Goal: Task Accomplishment & Management: Use online tool/utility

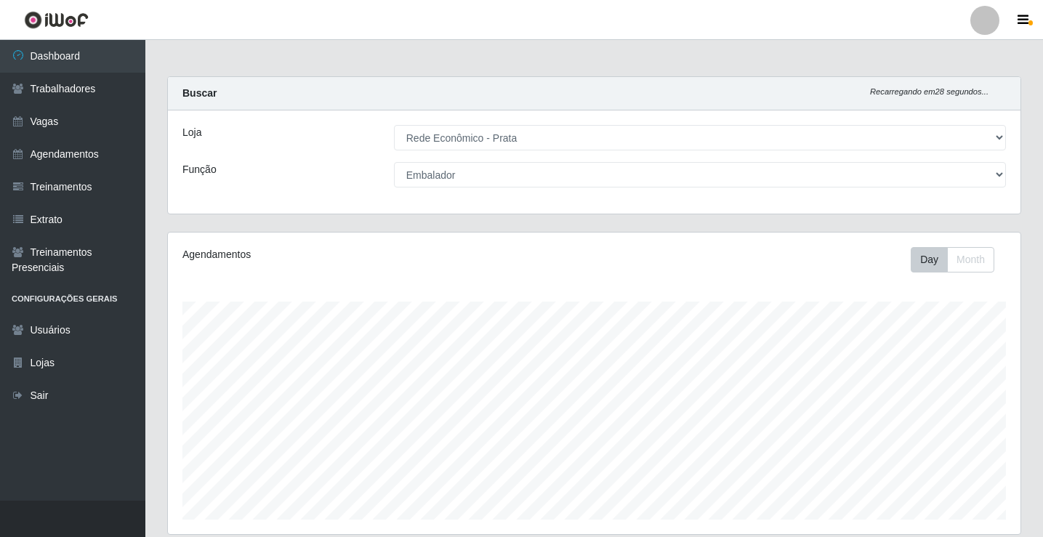
select select "192"
select select "1"
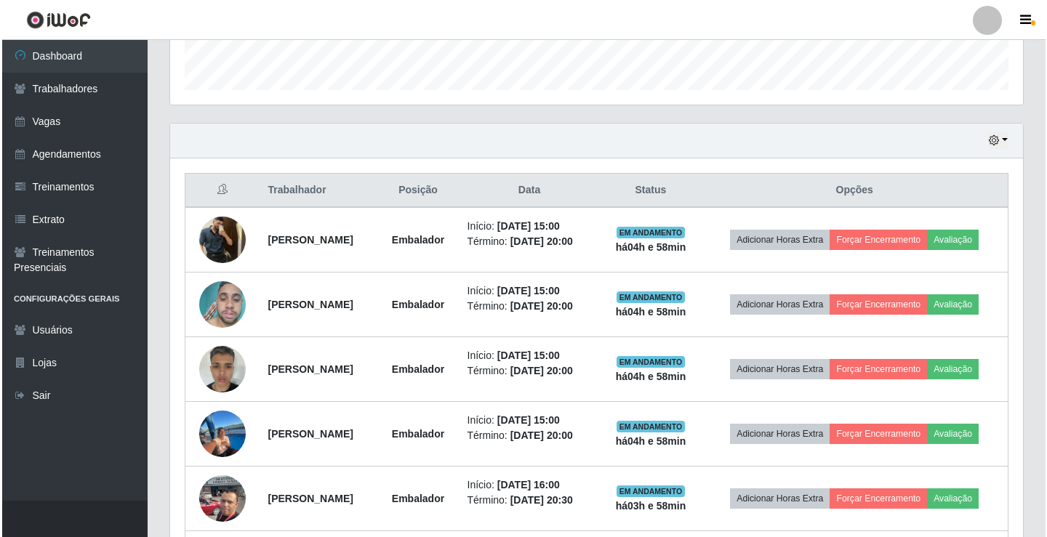
scroll to position [509, 0]
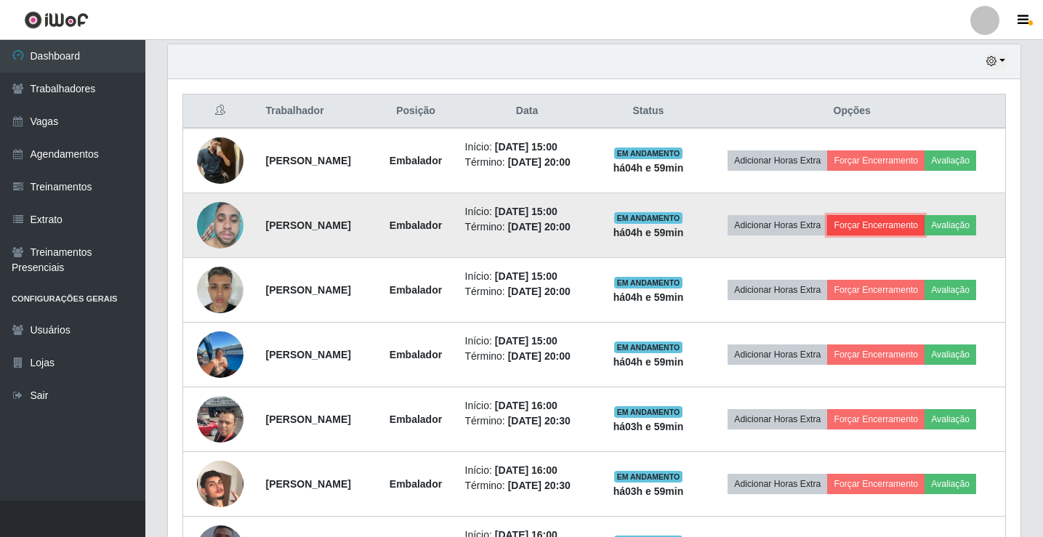
click at [864, 218] on button "Forçar Encerramento" at bounding box center [875, 225] width 97 height 20
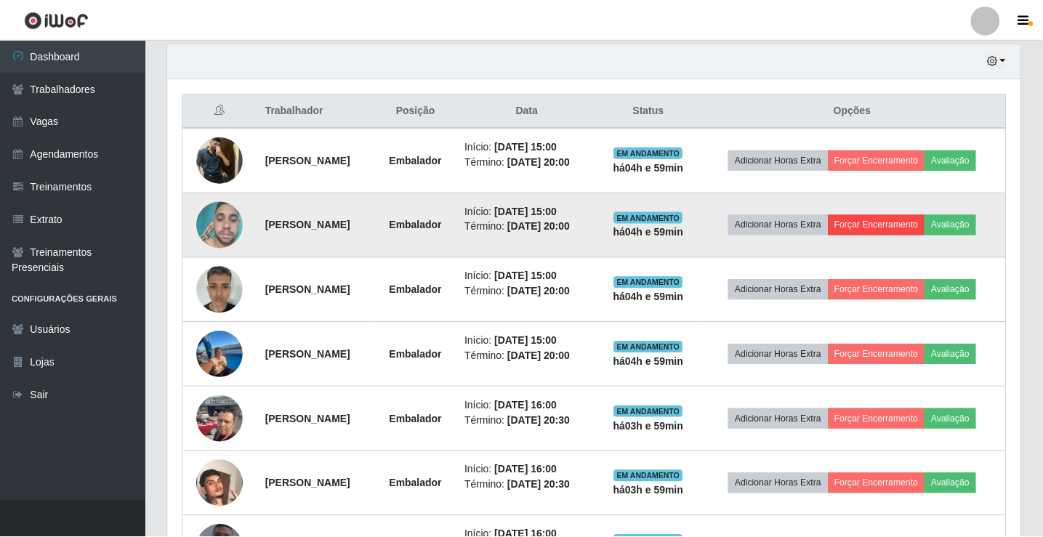
scroll to position [302, 846]
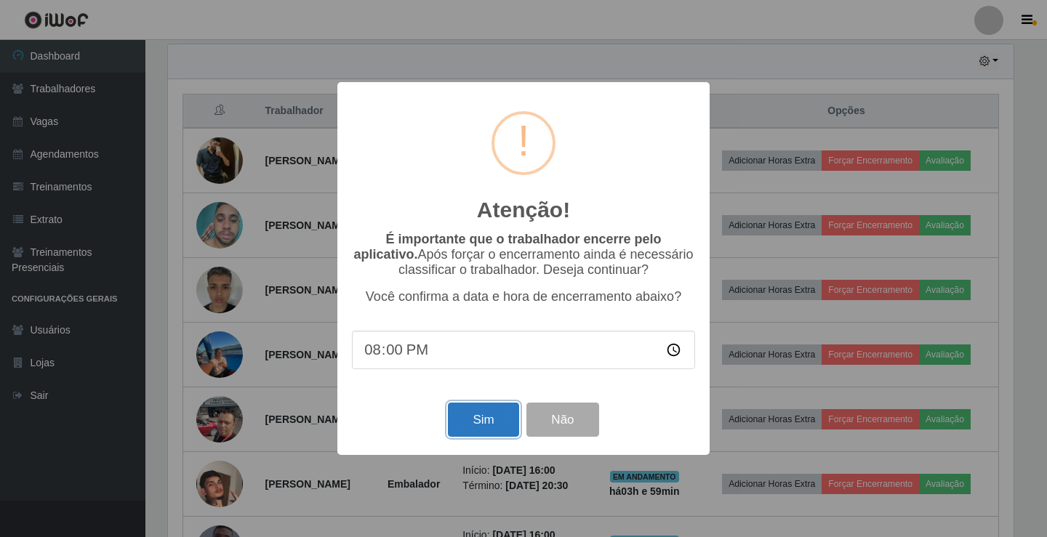
click at [485, 429] on button "Sim" at bounding box center [483, 420] width 71 height 34
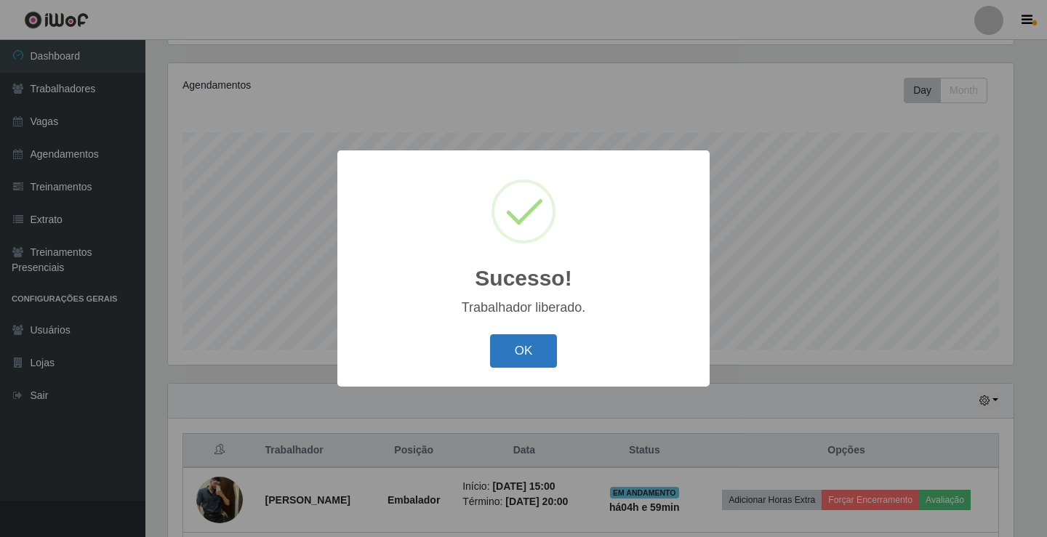
click at [514, 364] on button "OK" at bounding box center [524, 351] width 68 height 34
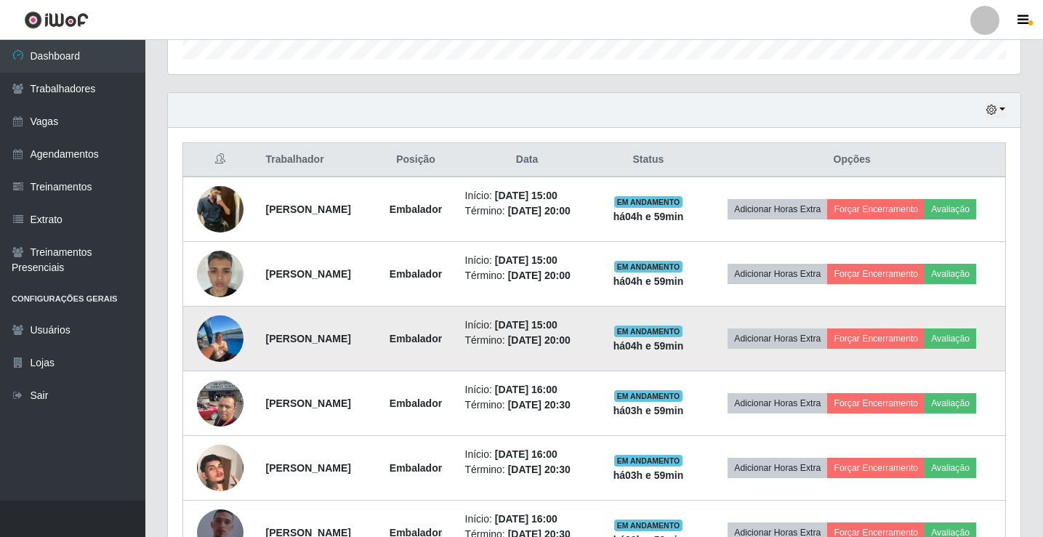
scroll to position [533, 0]
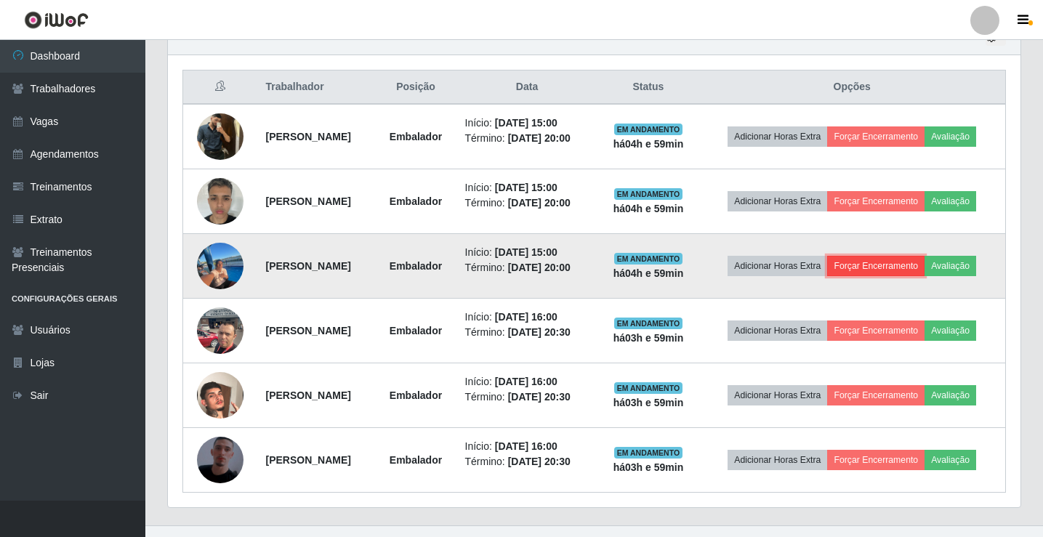
click at [869, 266] on button "Forçar Encerramento" at bounding box center [875, 266] width 97 height 20
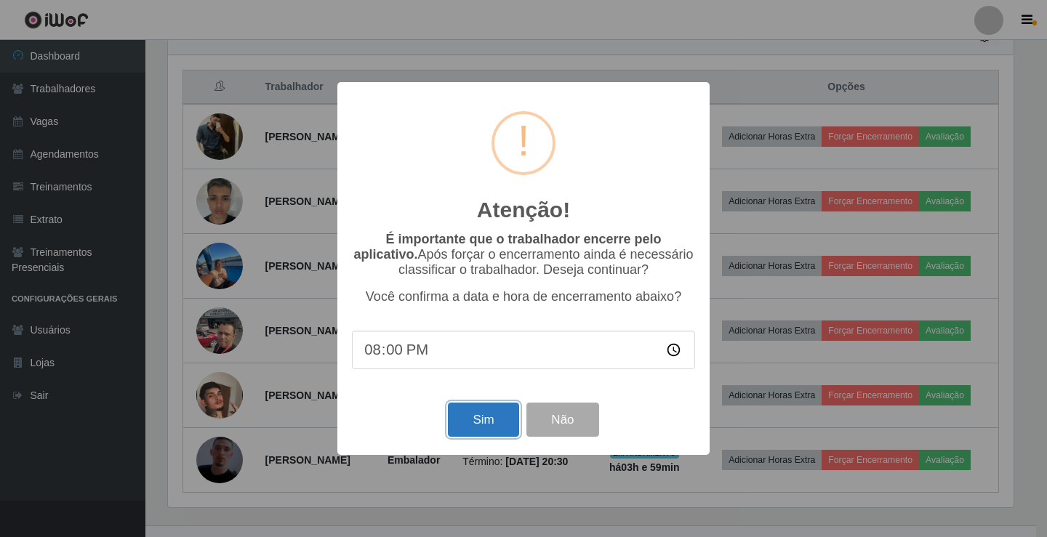
click at [497, 419] on button "Sim" at bounding box center [483, 420] width 71 height 34
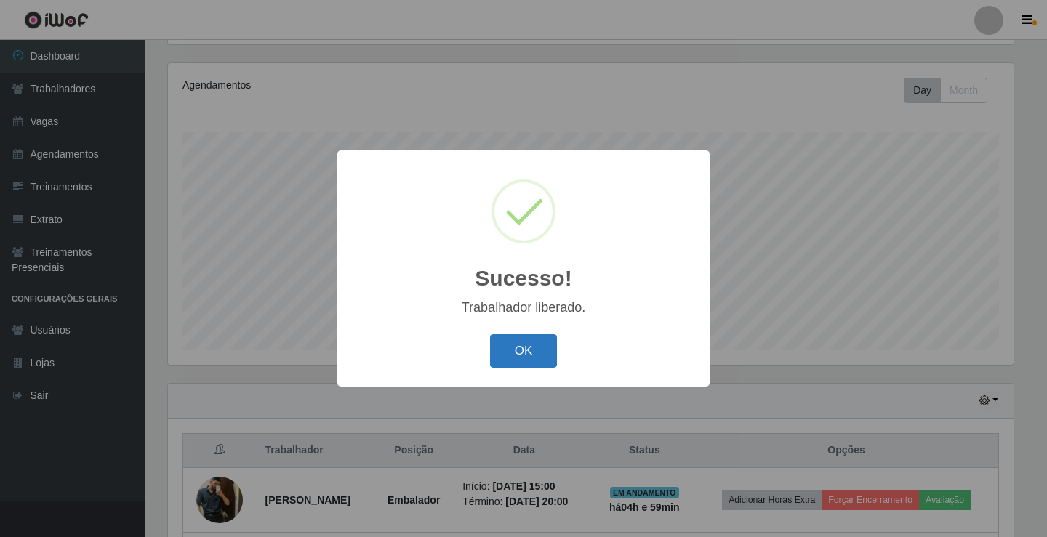
click at [499, 357] on button "OK" at bounding box center [524, 351] width 68 height 34
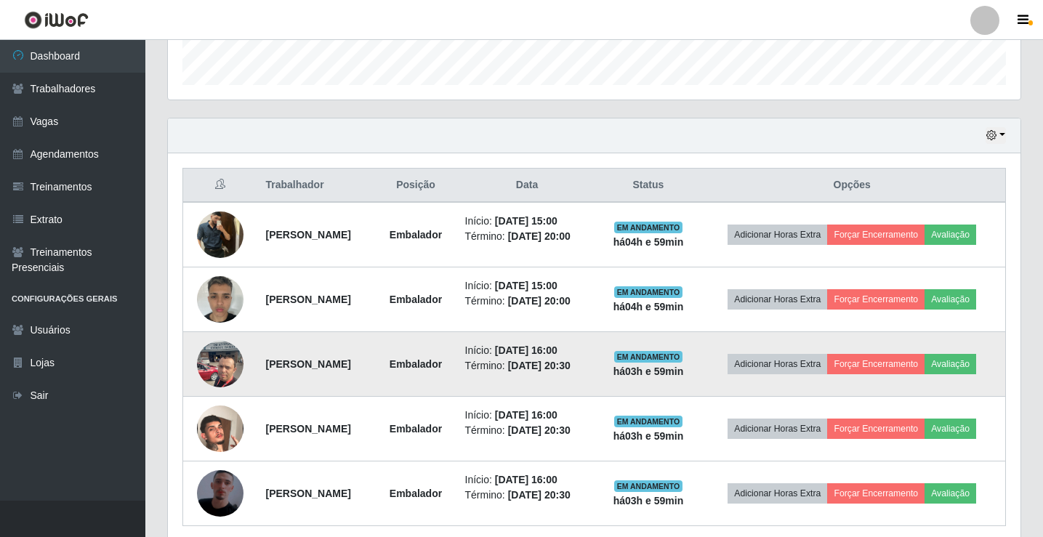
scroll to position [460, 0]
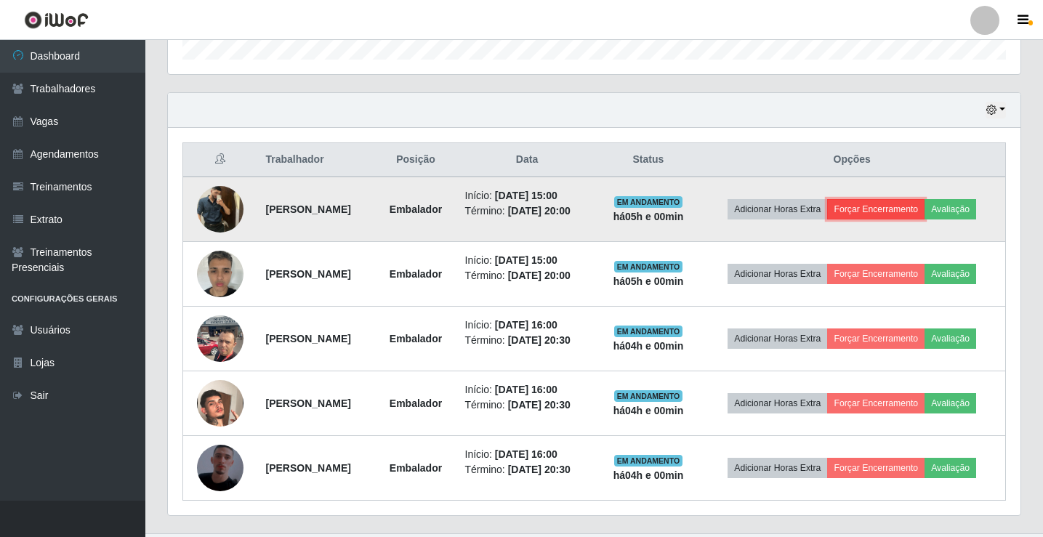
click at [893, 212] on button "Forçar Encerramento" at bounding box center [875, 209] width 97 height 20
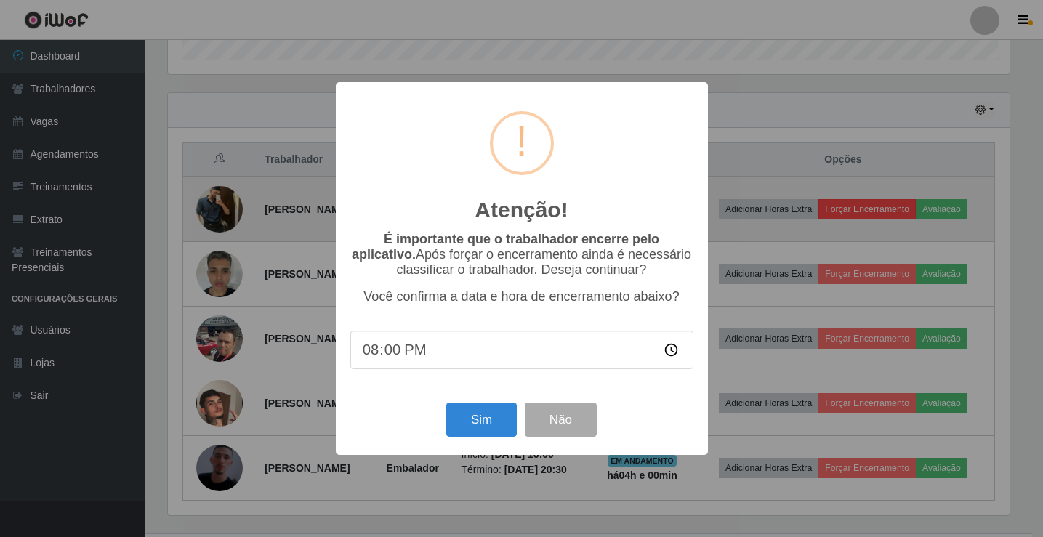
scroll to position [302, 846]
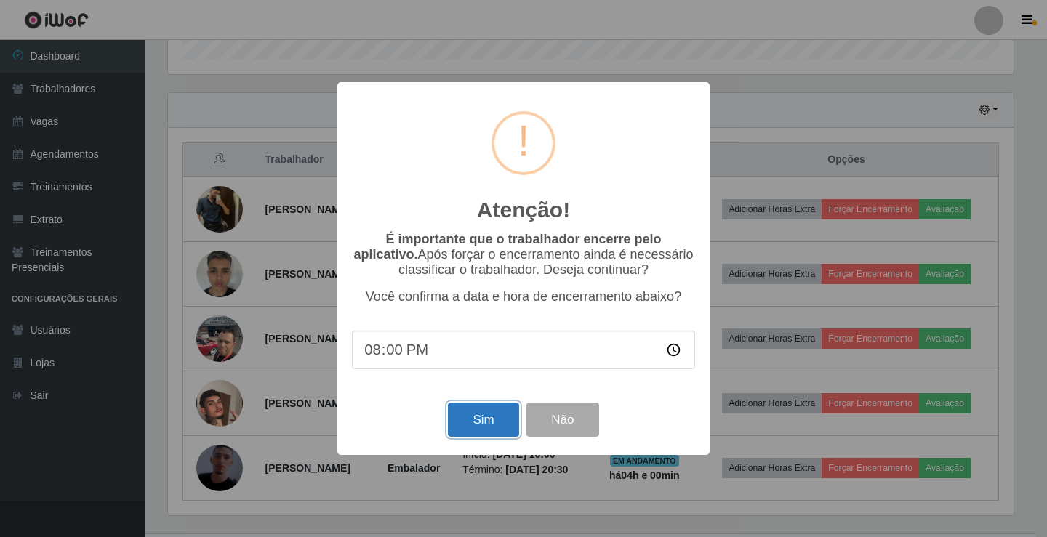
click at [475, 425] on button "Sim" at bounding box center [483, 420] width 71 height 34
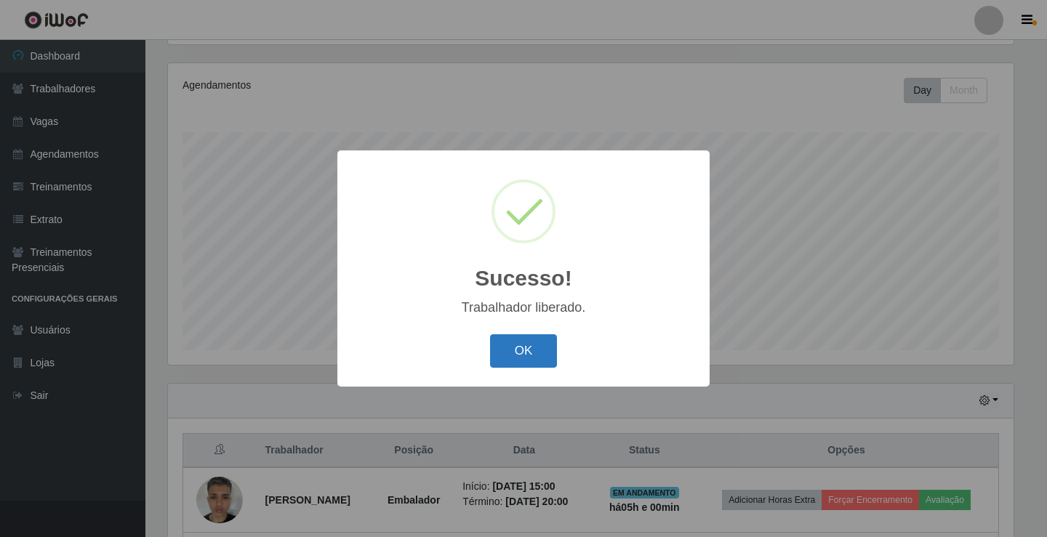
click at [519, 346] on button "OK" at bounding box center [524, 351] width 68 height 34
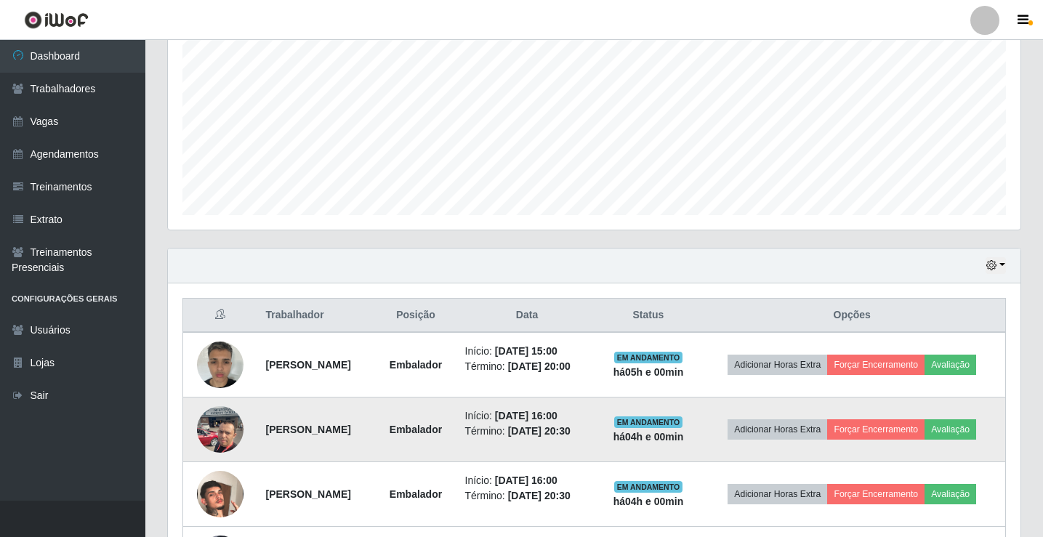
scroll to position [315, 0]
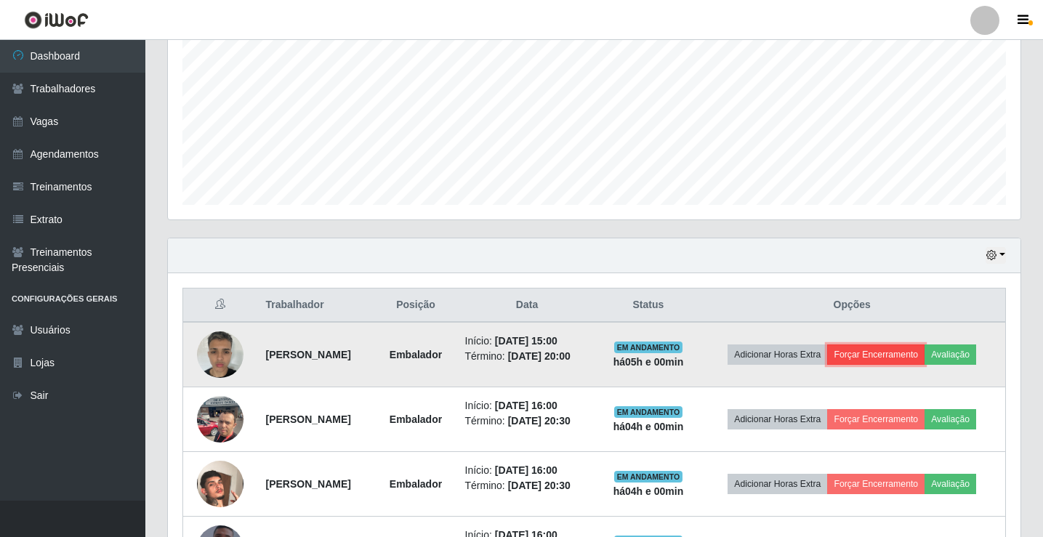
click at [878, 360] on button "Forçar Encerramento" at bounding box center [875, 355] width 97 height 20
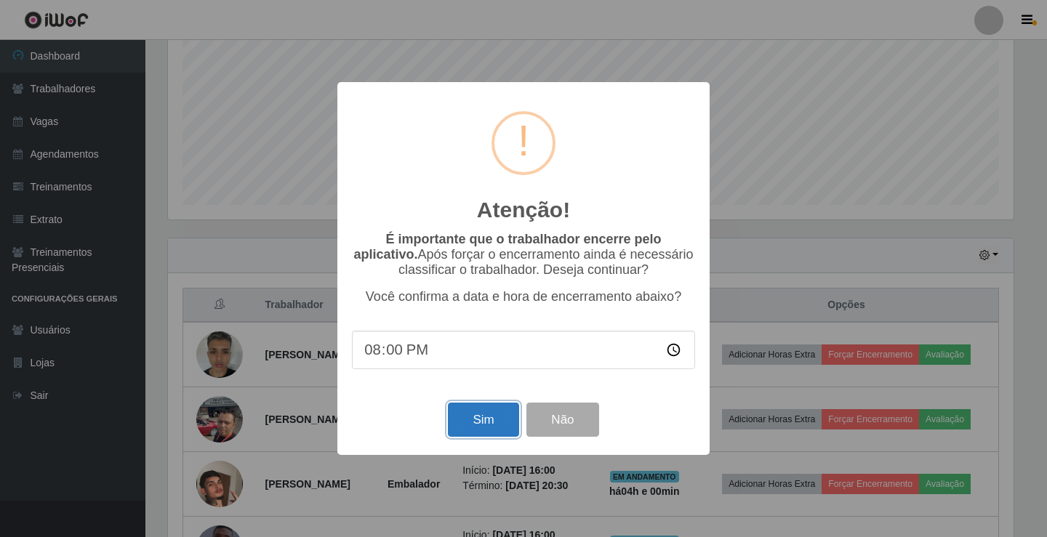
click at [489, 423] on button "Sim" at bounding box center [483, 420] width 71 height 34
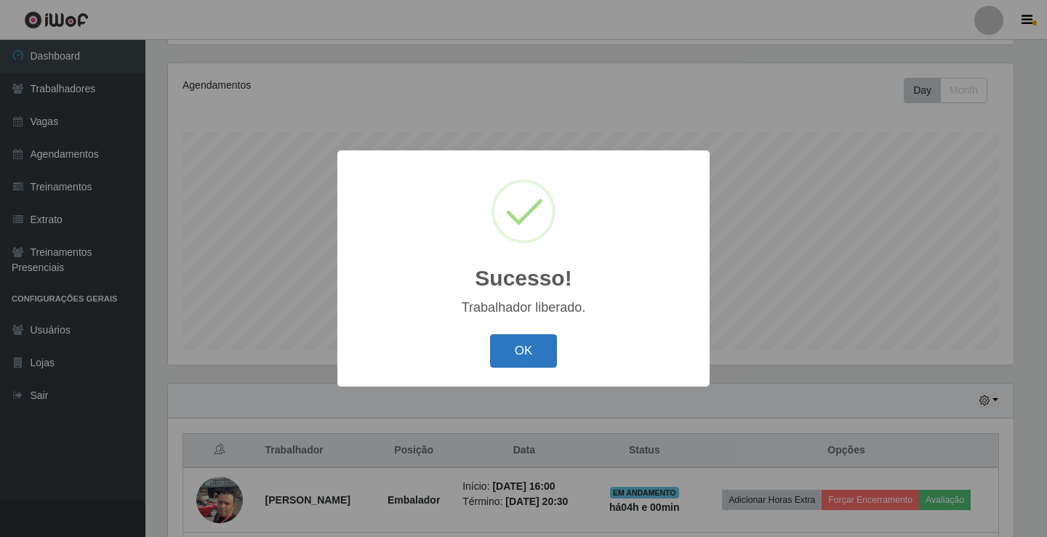
click at [521, 353] on button "OK" at bounding box center [524, 351] width 68 height 34
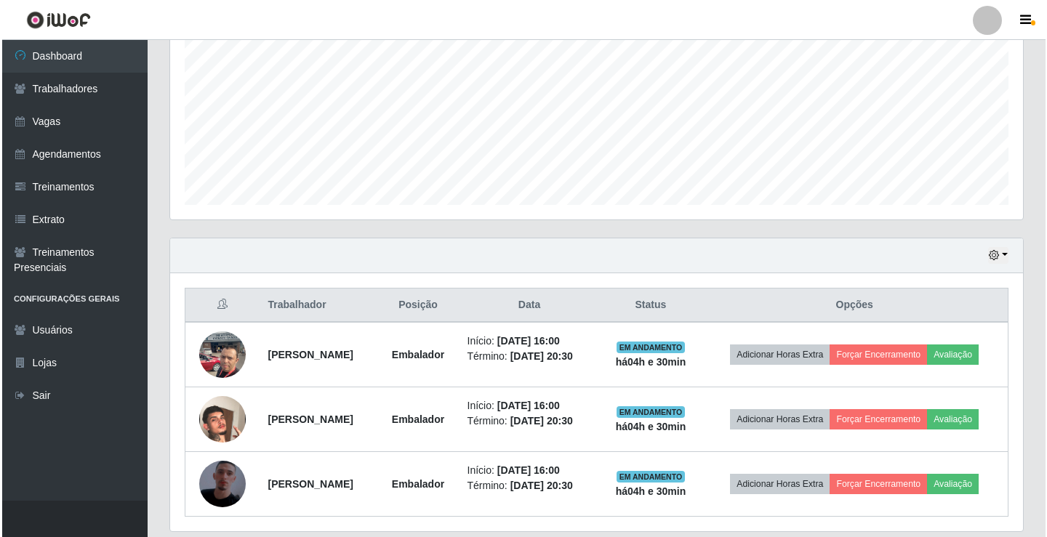
scroll to position [364, 0]
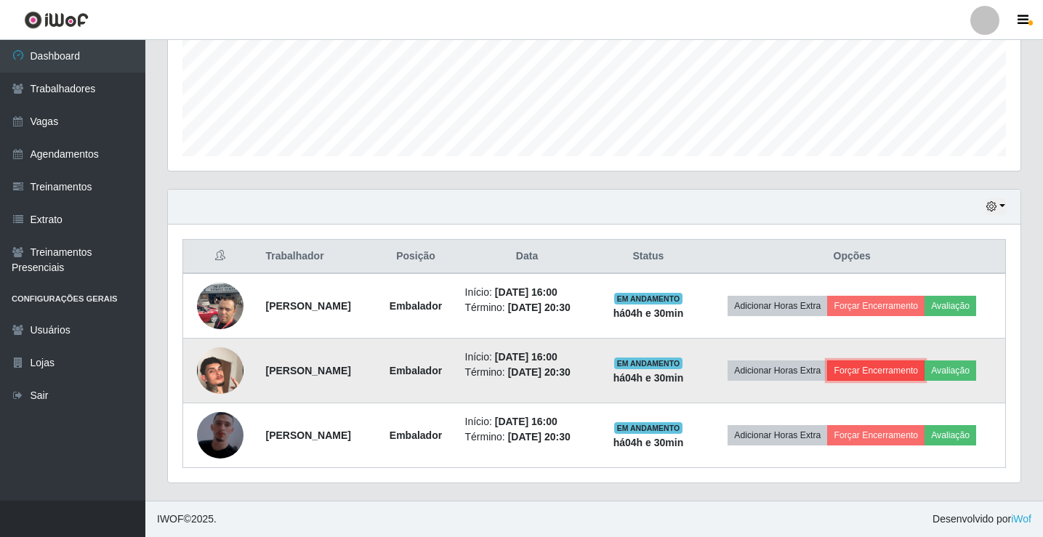
click at [916, 369] on button "Forçar Encerramento" at bounding box center [875, 371] width 97 height 20
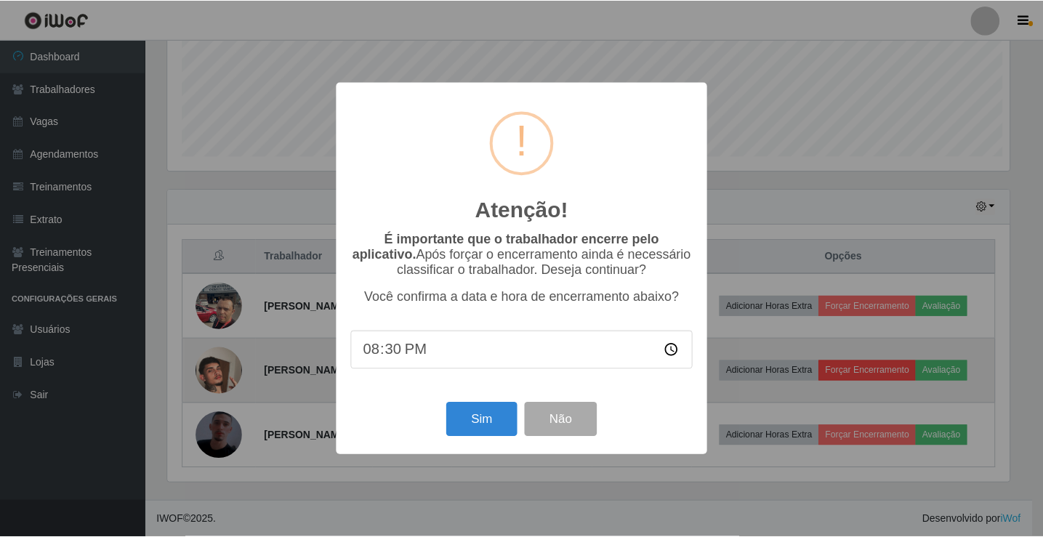
scroll to position [302, 846]
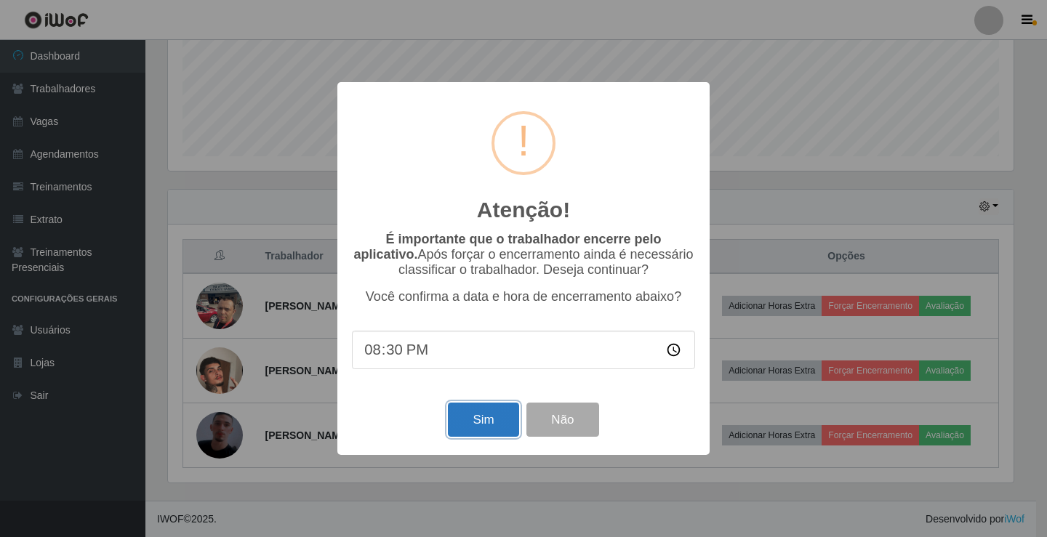
click at [487, 430] on button "Sim" at bounding box center [483, 420] width 71 height 34
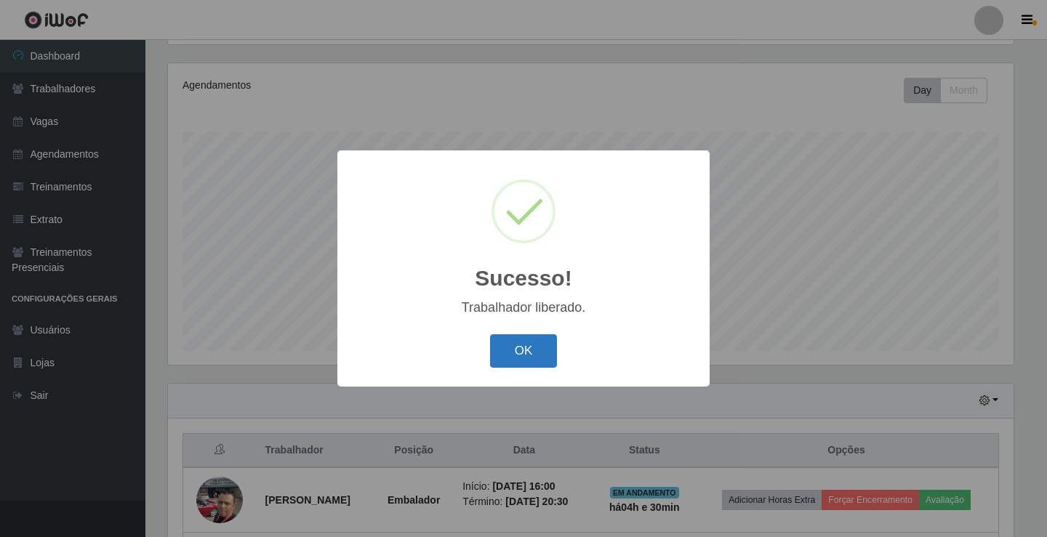
click at [539, 366] on button "OK" at bounding box center [524, 351] width 68 height 34
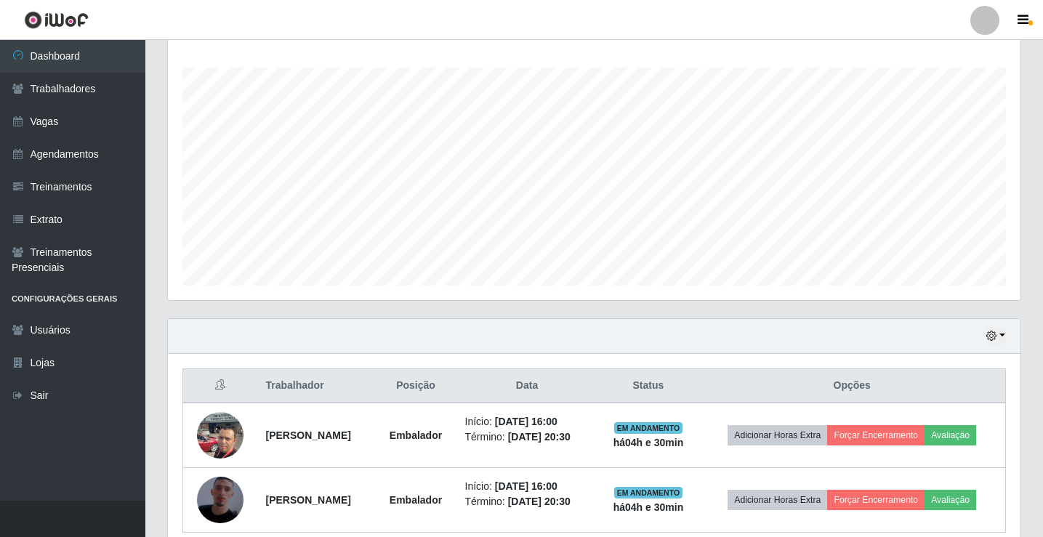
scroll to position [299, 0]
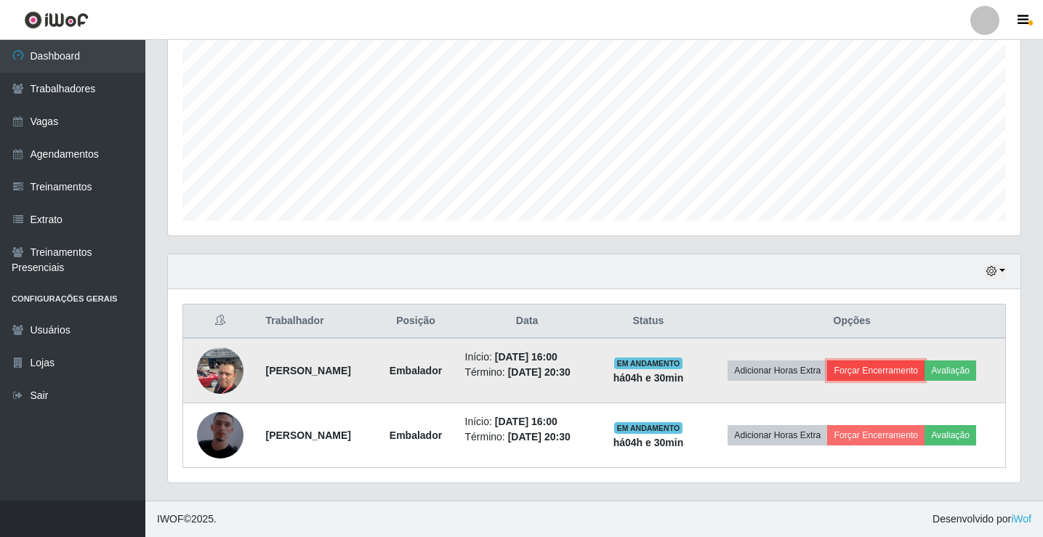
click at [893, 372] on button "Forçar Encerramento" at bounding box center [875, 371] width 97 height 20
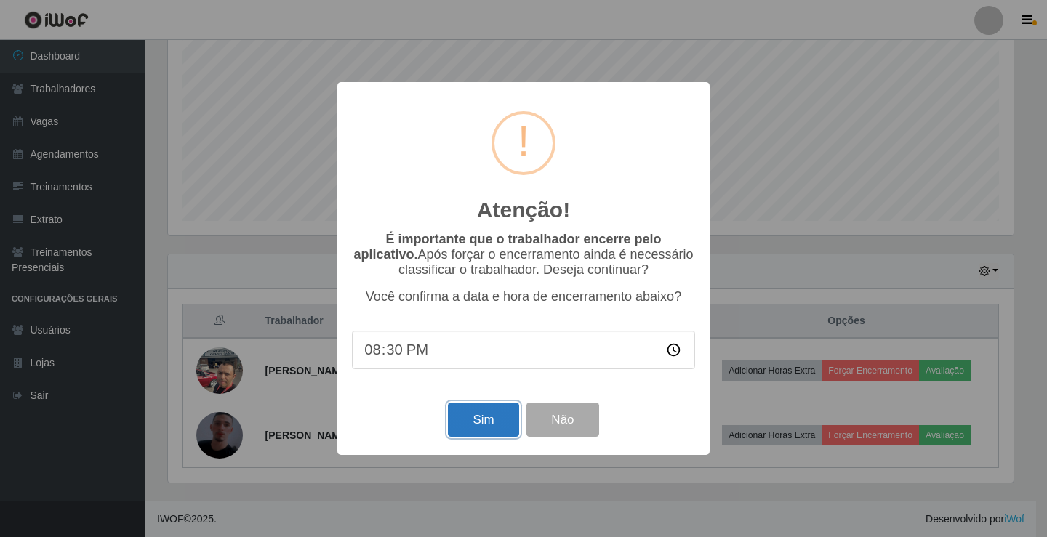
click at [480, 420] on button "Sim" at bounding box center [483, 420] width 71 height 34
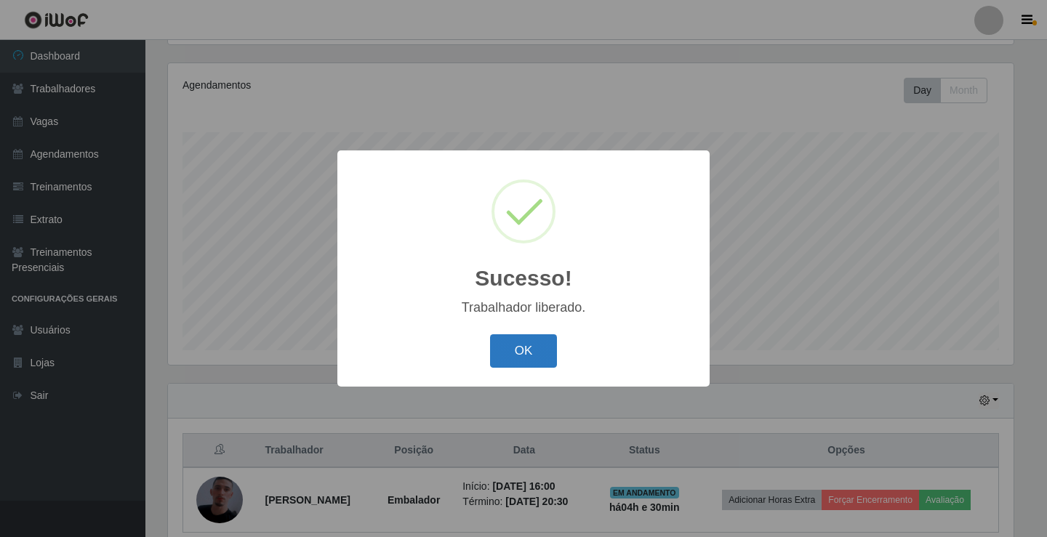
click at [505, 342] on button "OK" at bounding box center [524, 351] width 68 height 34
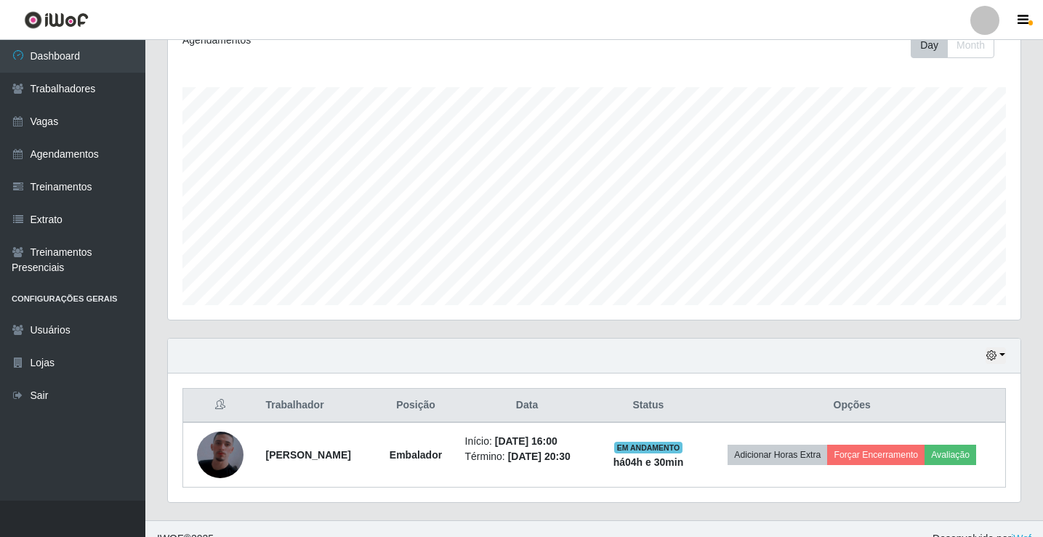
scroll to position [234, 0]
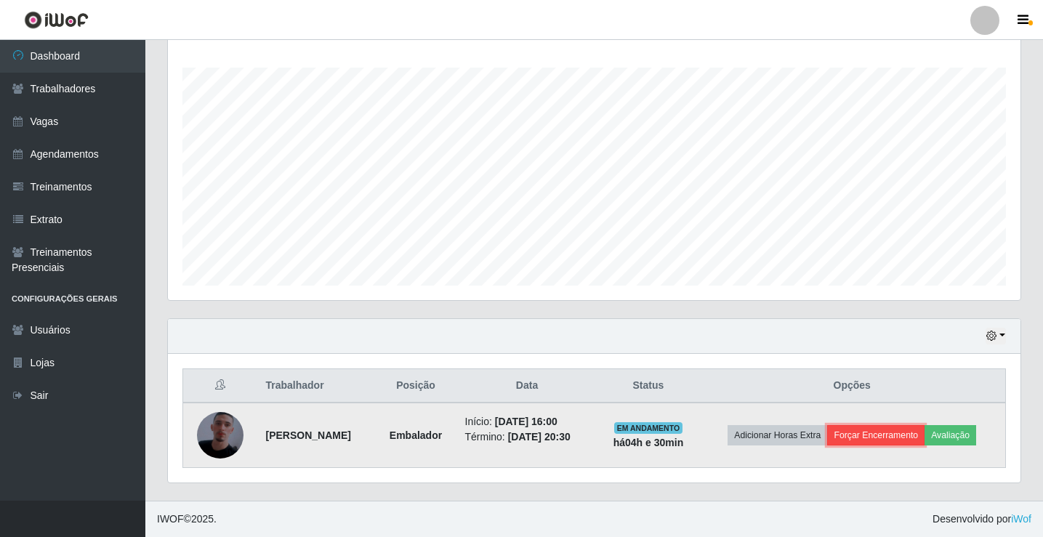
click at [911, 436] on button "Forçar Encerramento" at bounding box center [875, 435] width 97 height 20
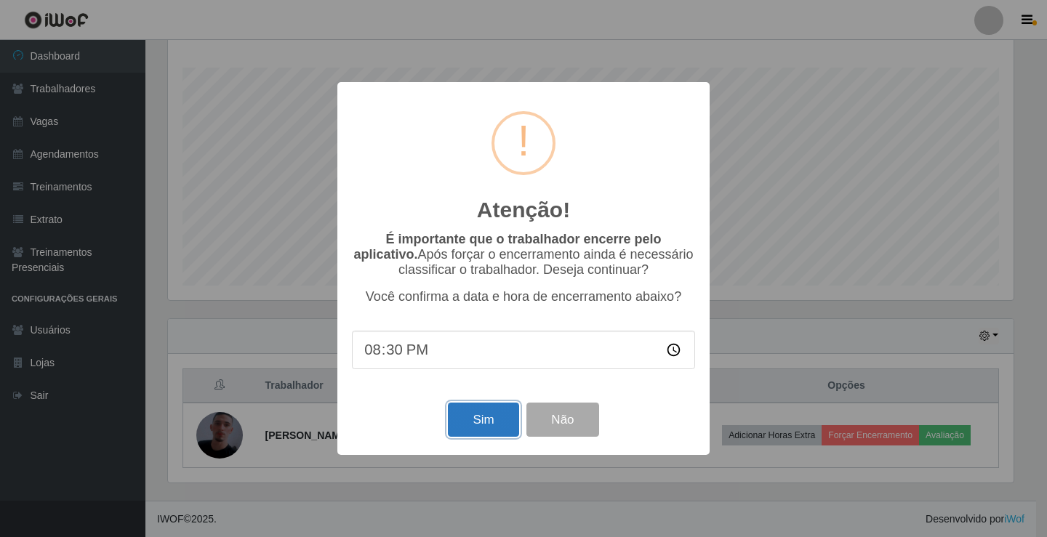
click at [457, 417] on button "Sim" at bounding box center [483, 420] width 71 height 34
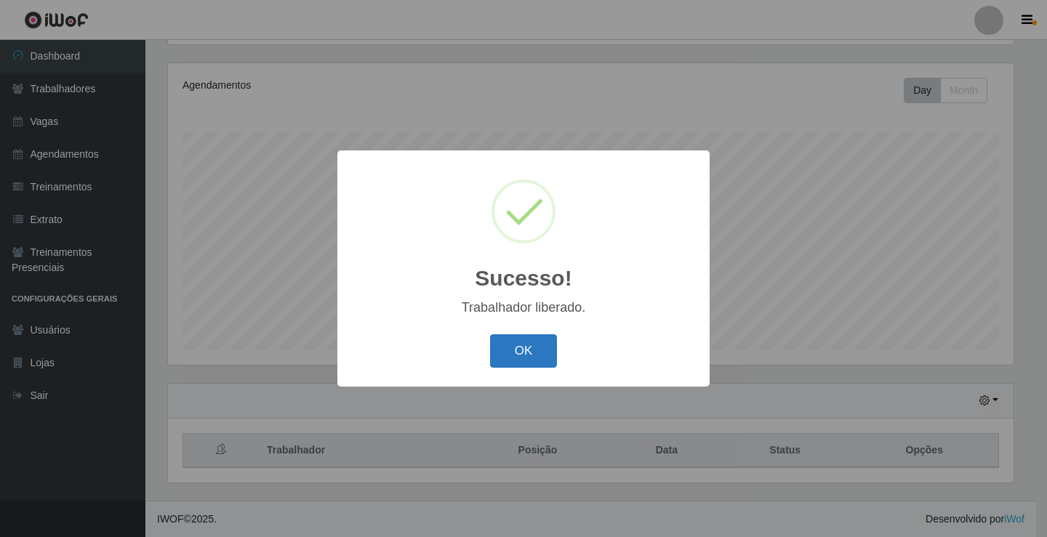
click at [545, 345] on button "OK" at bounding box center [524, 351] width 68 height 34
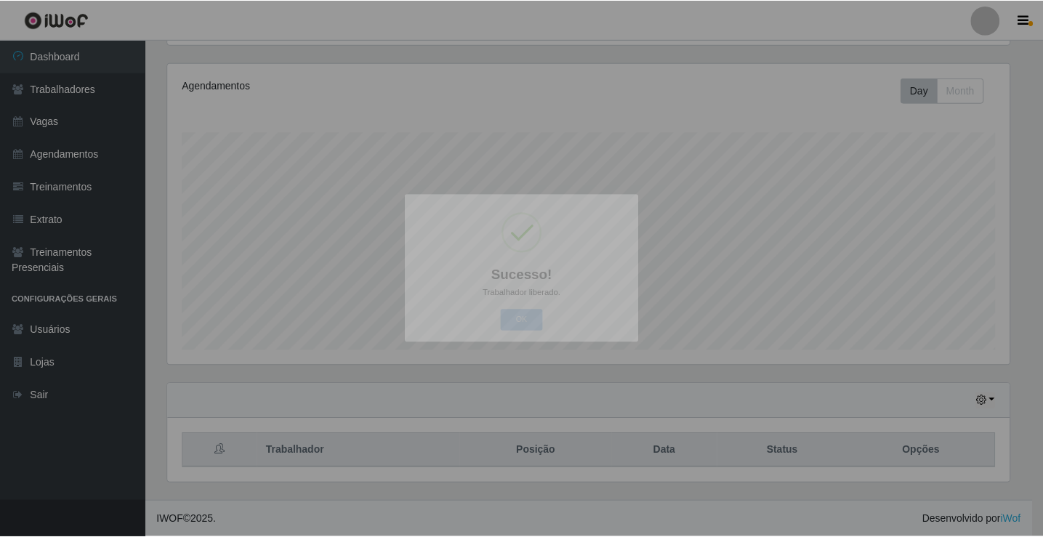
scroll to position [302, 853]
